Goal: Feedback & Contribution: Leave review/rating

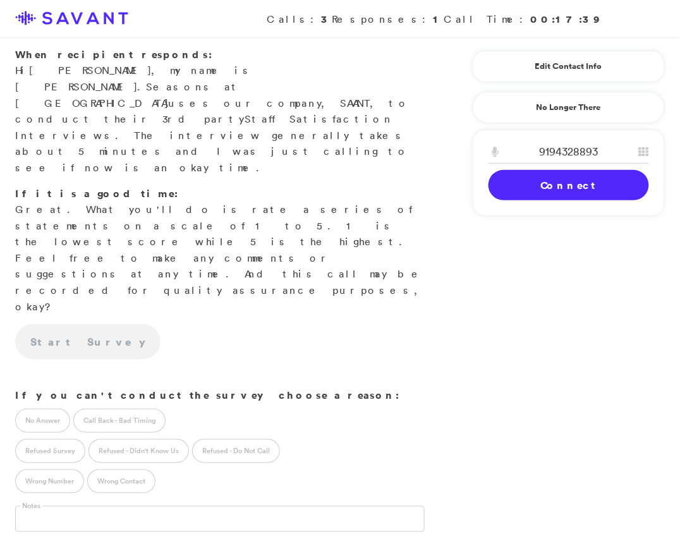
scroll to position [216, 0]
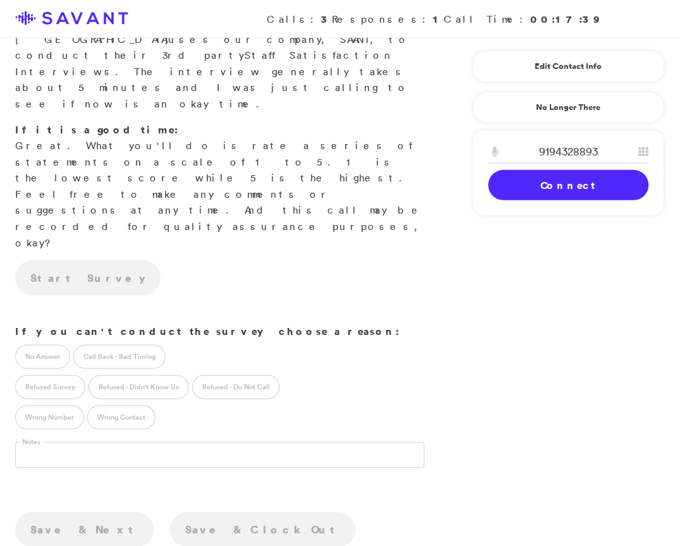
click at [550, 200] on div "9194328893 1 2 A B C 3 D E F 4 G H I 5 J K L 6 M N O 7 P Q R S 8 T U V 9 W X Y …" at bounding box center [568, 172] width 192 height 87
click at [556, 191] on link "Connect" at bounding box center [568, 185] width 160 height 30
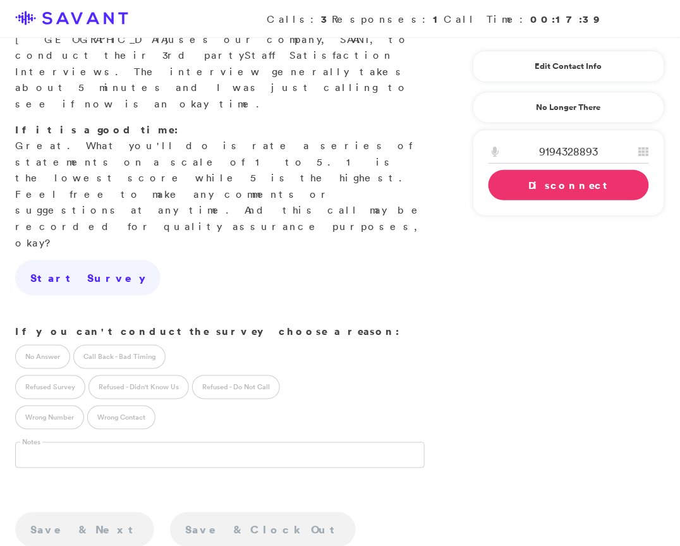
scroll to position [0, 0]
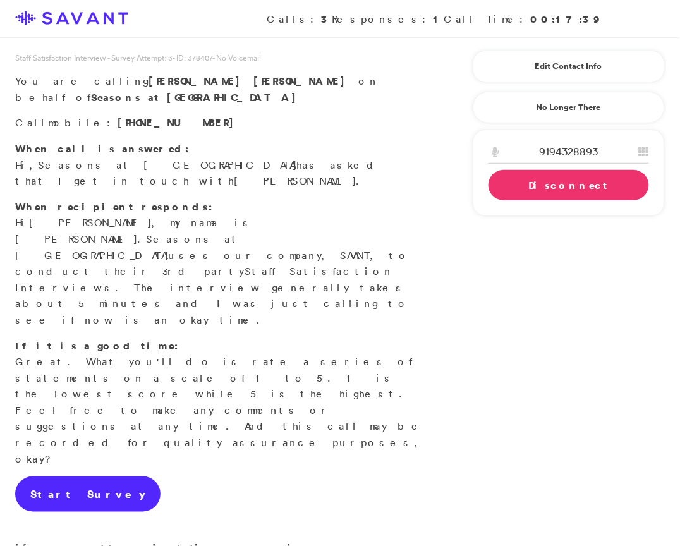
click at [93, 476] on link "Start Survey" at bounding box center [87, 493] width 145 height 35
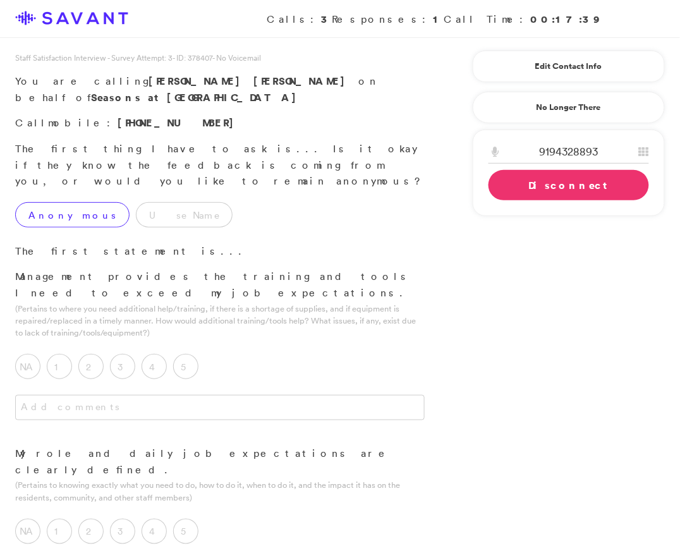
click at [41, 202] on label "Anonymous" at bounding box center [72, 214] width 114 height 25
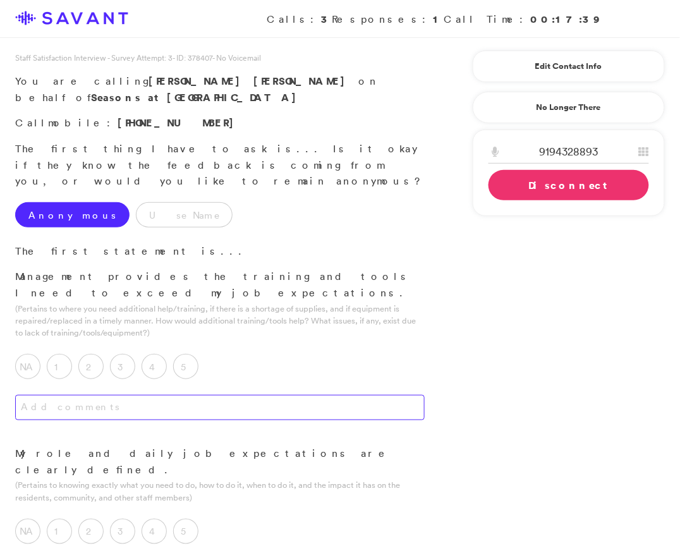
click at [266, 395] on textarea at bounding box center [219, 407] width 409 height 25
type textarea "When I first"
click at [177, 354] on label "5" at bounding box center [185, 366] width 25 height 25
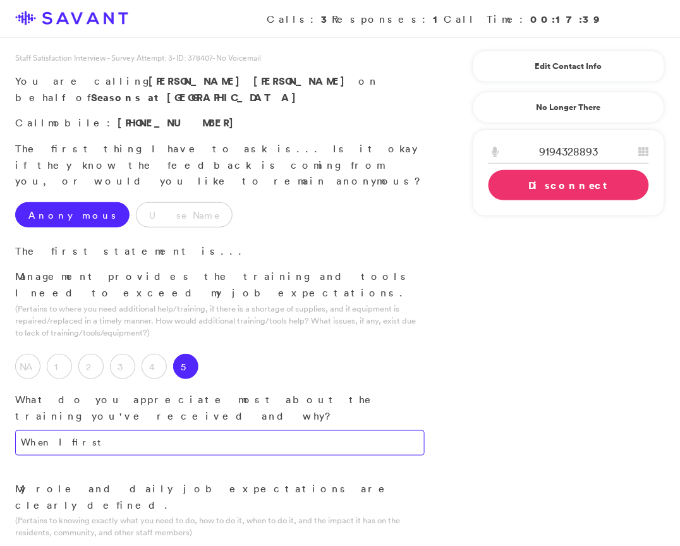
drag, startPoint x: 102, startPoint y: 377, endPoint x: 6, endPoint y: 361, distance: 96.7
click at [6, 361] on div "Management provides the training and tools I need to exceed my job expectations…" at bounding box center [220, 374] width 440 height 212
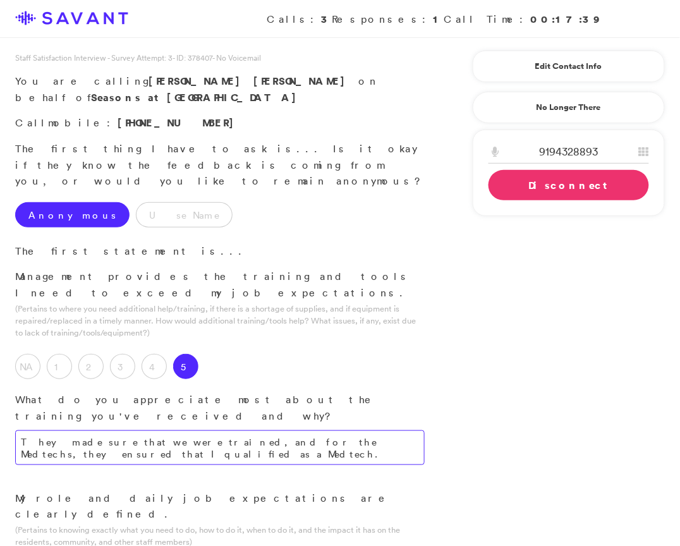
click at [105, 430] on textarea "They made sure that we were trained, and for the Medtechs, they ensured that I …" at bounding box center [219, 447] width 409 height 35
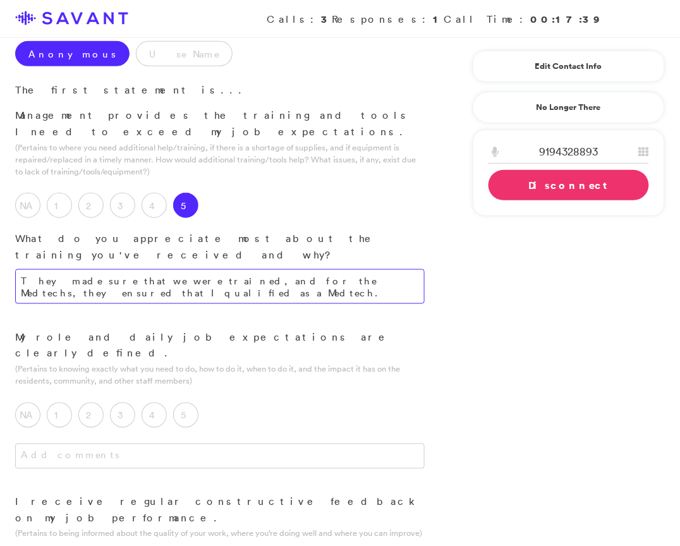
scroll to position [162, 0]
type textarea "They made sure that we were trained, and for the Medtechs, they ensured that I …"
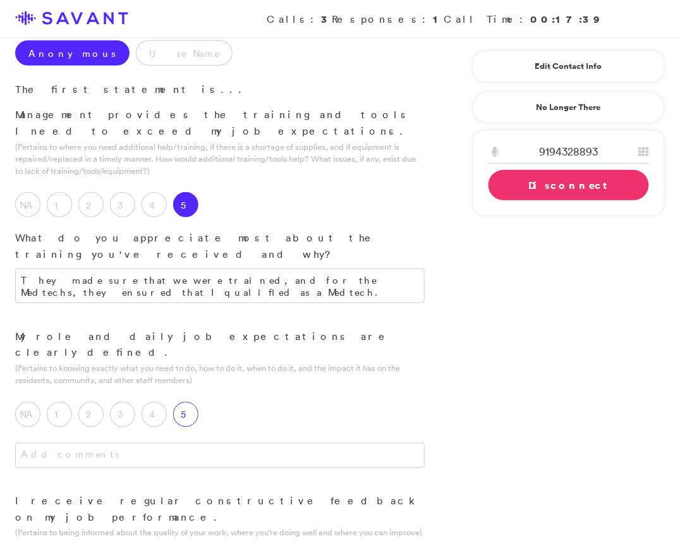
click at [195, 402] on label "5" at bounding box center [185, 414] width 25 height 25
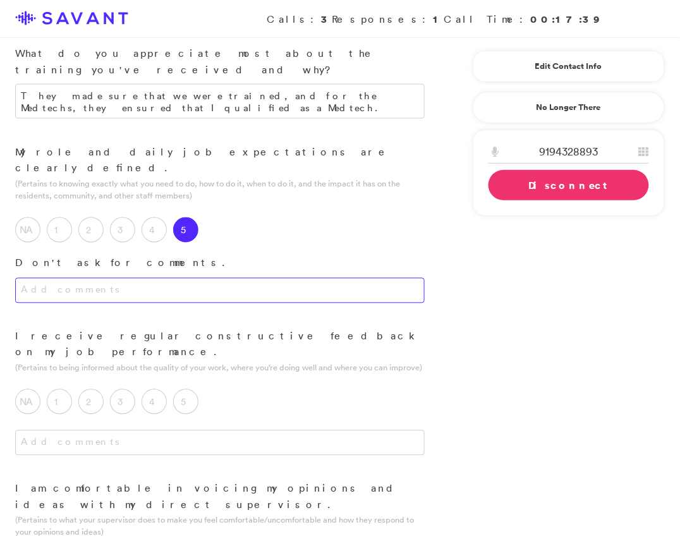
scroll to position [360, 0]
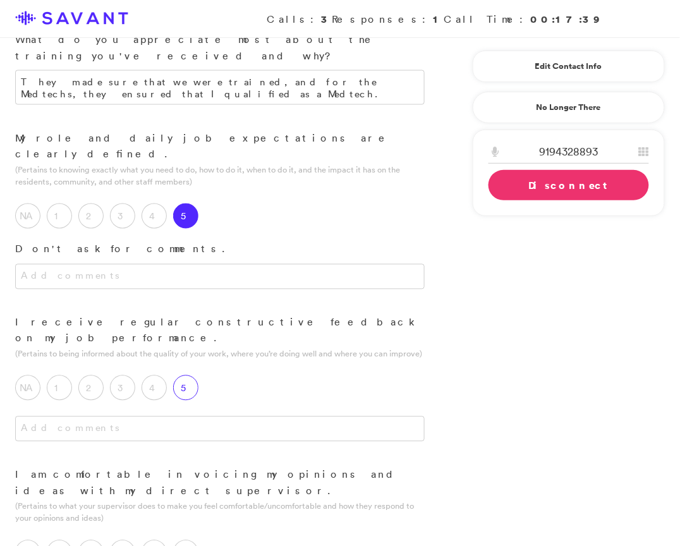
click at [184, 375] on label "5" at bounding box center [185, 387] width 25 height 25
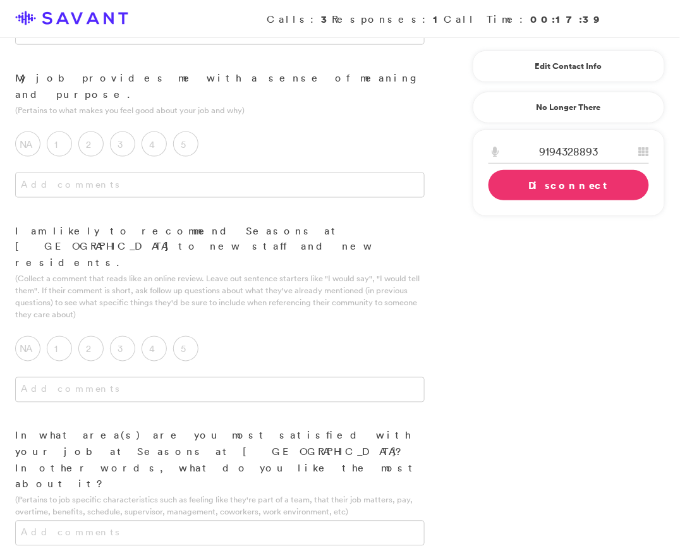
scroll to position [1472, 0]
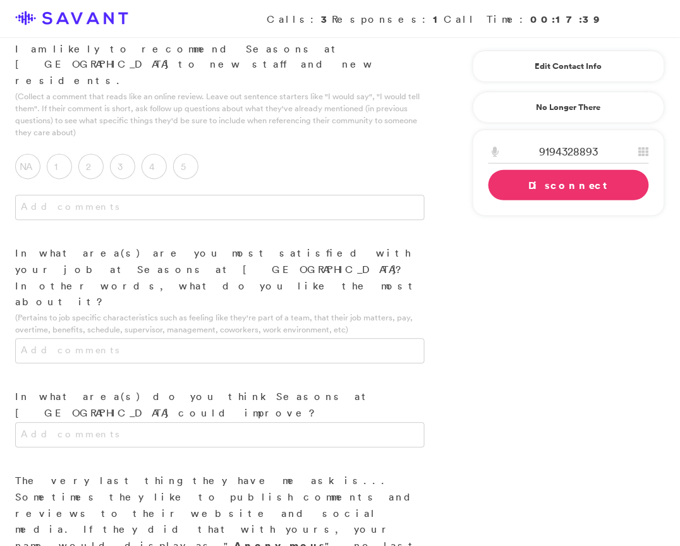
click at [522, 188] on link "Disconnect" at bounding box center [568, 185] width 160 height 30
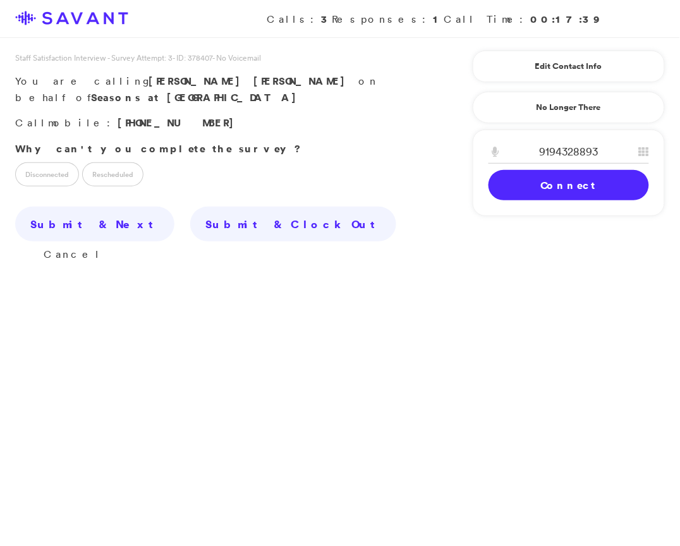
scroll to position [0, 0]
click at [61, 162] on label "Disconnected" at bounding box center [47, 174] width 64 height 24
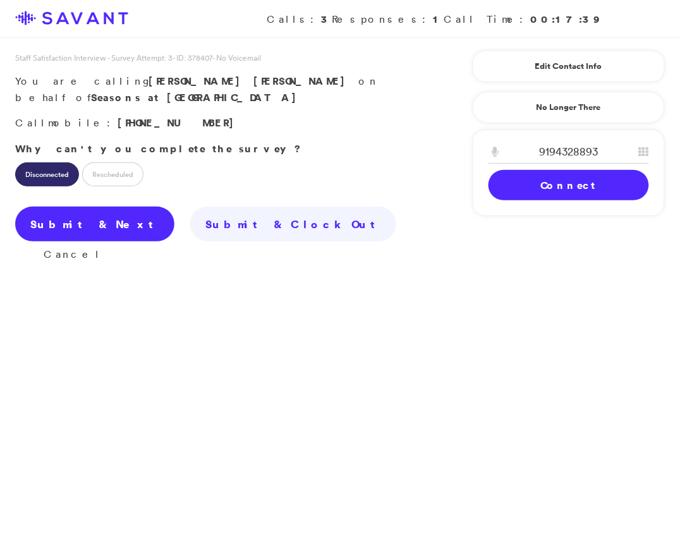
click at [76, 215] on link "Submit & Next" at bounding box center [94, 224] width 159 height 35
